Goal: Book appointment/travel/reservation

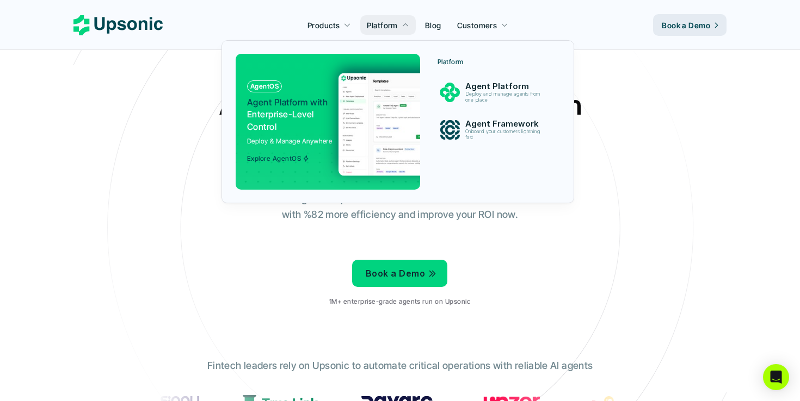
click at [318, 99] on span "Agent Platform with" at bounding box center [287, 102] width 81 height 11
click at [453, 94] on img at bounding box center [448, 93] width 20 height 20
click at [453, 127] on img at bounding box center [450, 130] width 20 height 20
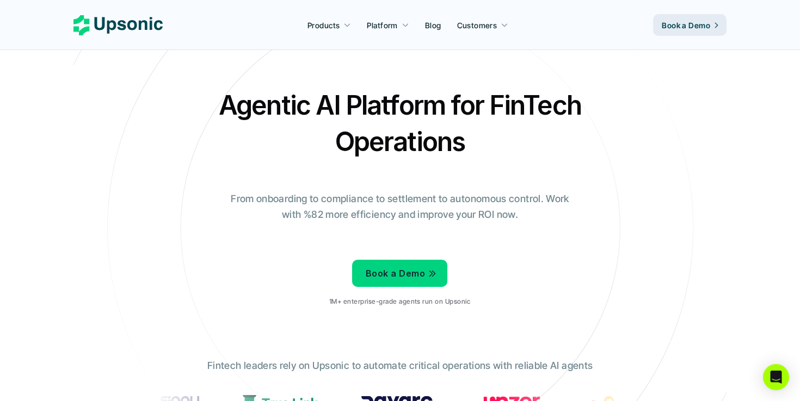
click at [434, 27] on p "Blog" at bounding box center [433, 25] width 16 height 11
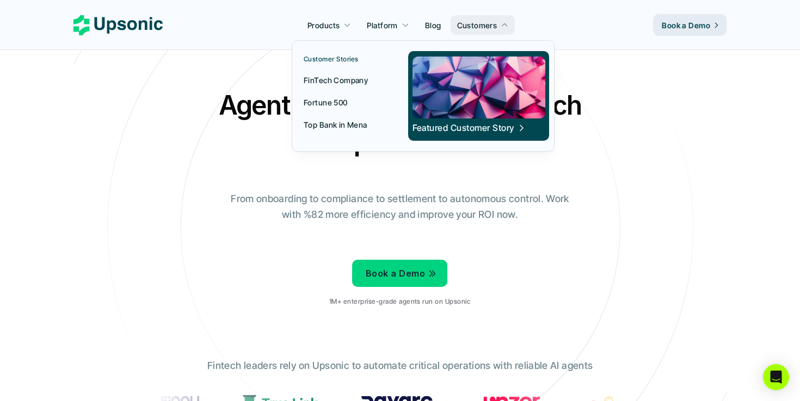
click at [344, 81] on p "FinTech Company" at bounding box center [336, 80] width 64 height 11
click at [336, 104] on p "Fortune 500" at bounding box center [326, 102] width 44 height 11
click at [355, 131] on link "Top Bank in Mena" at bounding box center [343, 125] width 92 height 20
click at [473, 112] on img at bounding box center [478, 88] width 133 height 62
click at [468, 126] on p "Featured Customer Story" at bounding box center [463, 128] width 102 height 12
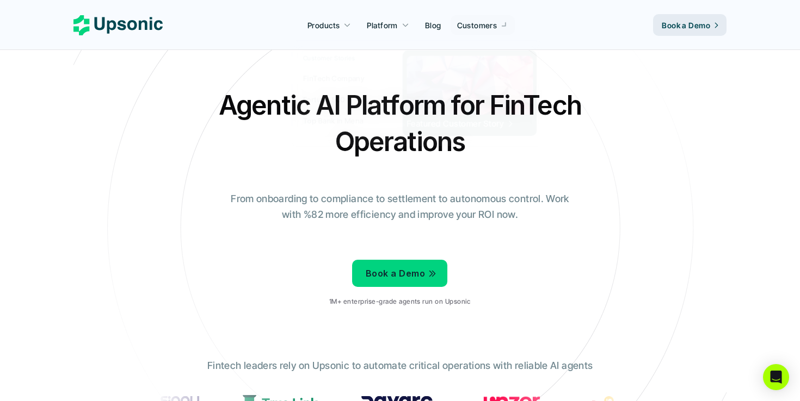
click at [212, 145] on h2 "Agentic AI Platform for FinTech Operations" at bounding box center [399, 123] width 381 height 73
click at [659, 18] on link "Book a Demo" at bounding box center [689, 25] width 73 height 22
click at [684, 41] on nav "Products Platform Blog Customers Book a Demo" at bounding box center [400, 25] width 800 height 50
click at [687, 21] on p "Book a Demo" at bounding box center [685, 25] width 48 height 11
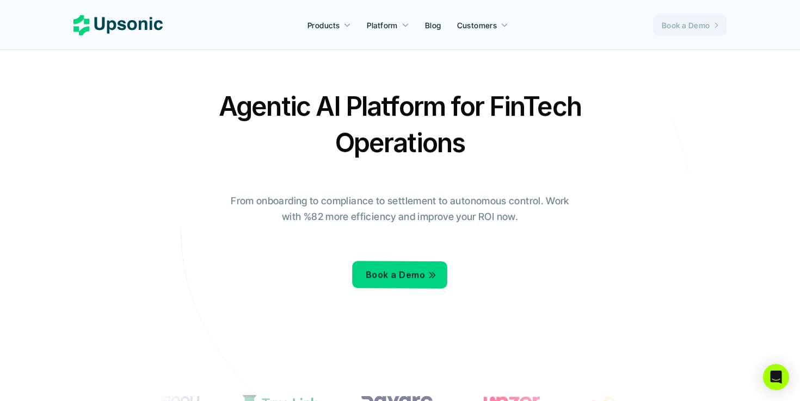
click at [665, 30] on p "Book a Demo" at bounding box center [685, 25] width 48 height 11
